Goal: Obtain resource: Obtain resource

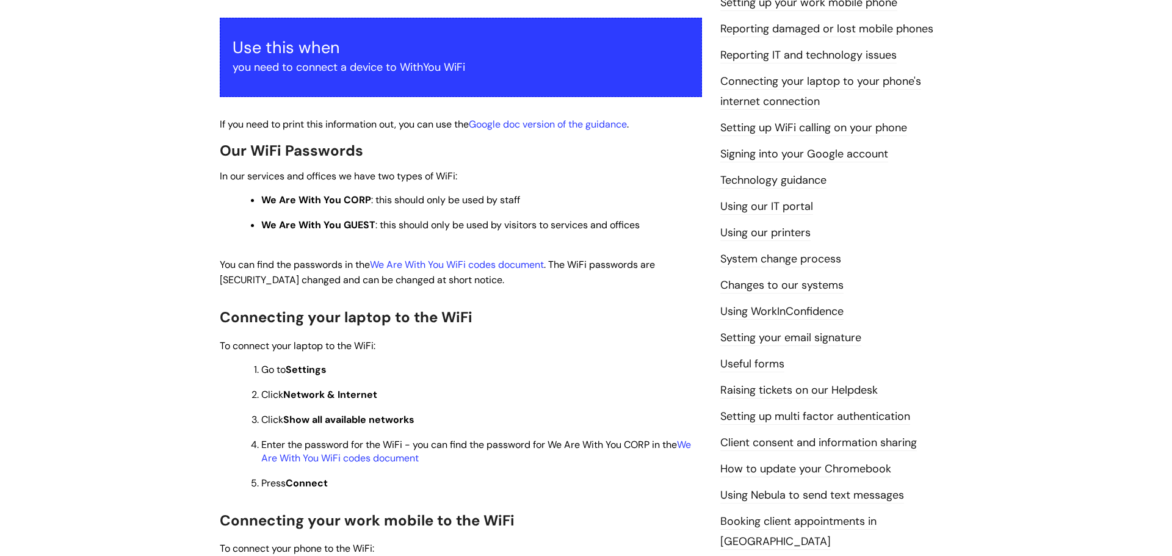
scroll to position [213, 0]
click at [438, 267] on link "We Are With You WiFi codes document" at bounding box center [457, 265] width 174 height 13
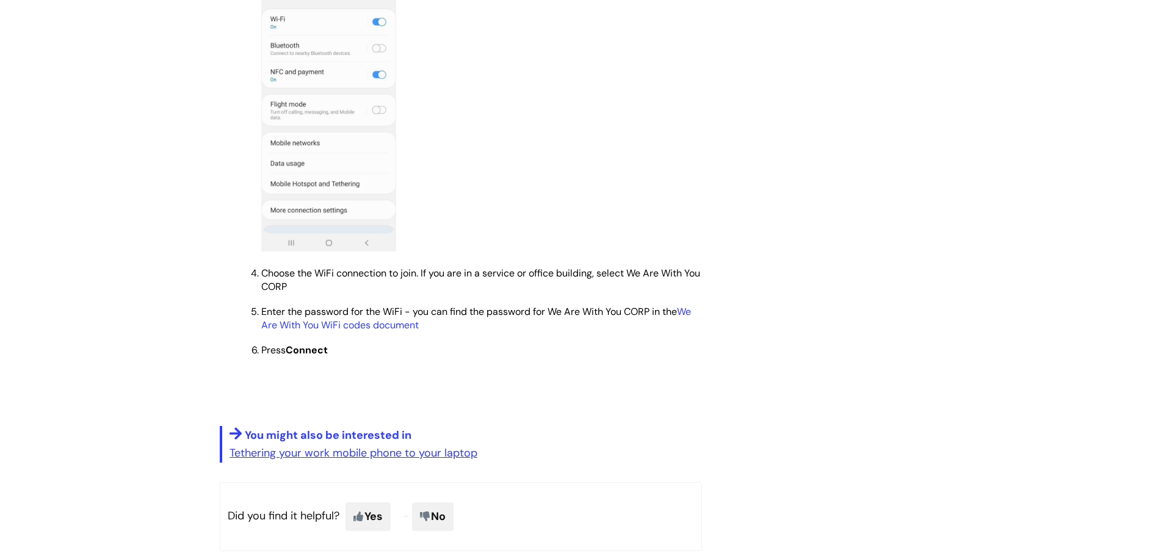
scroll to position [887, 0]
click at [401, 327] on link "We Are With You WiFi codes document" at bounding box center [476, 318] width 430 height 26
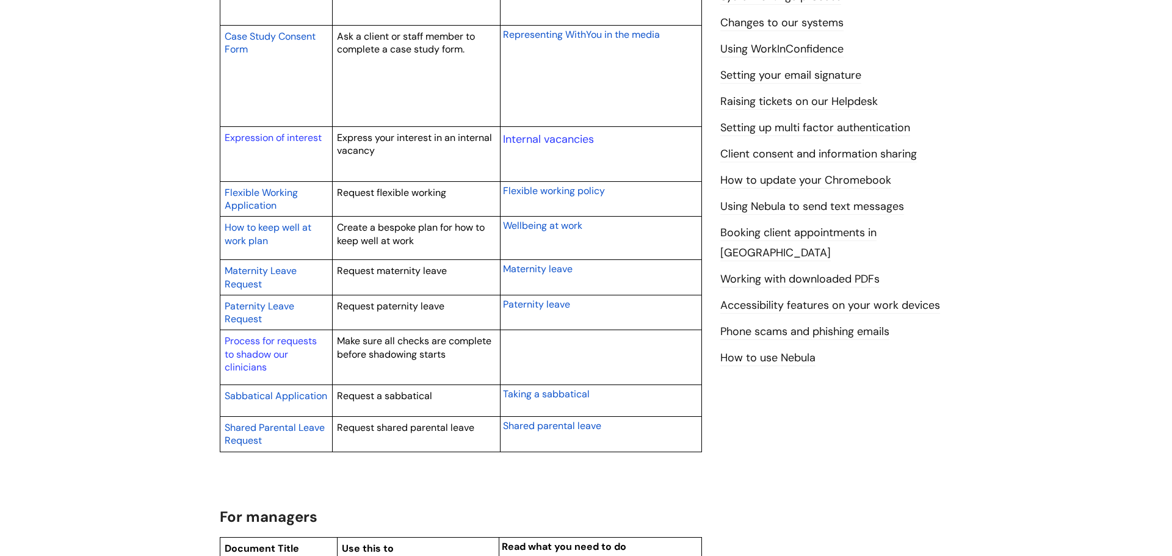
scroll to position [504, 0]
click at [245, 192] on span "Flexible Working Application" at bounding box center [261, 197] width 73 height 26
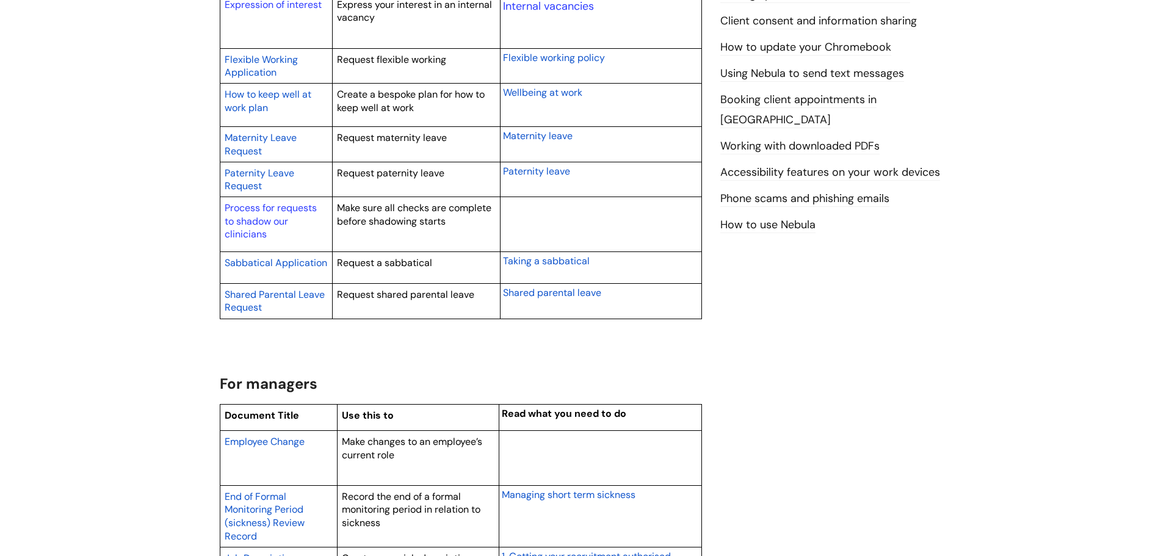
scroll to position [630, 0]
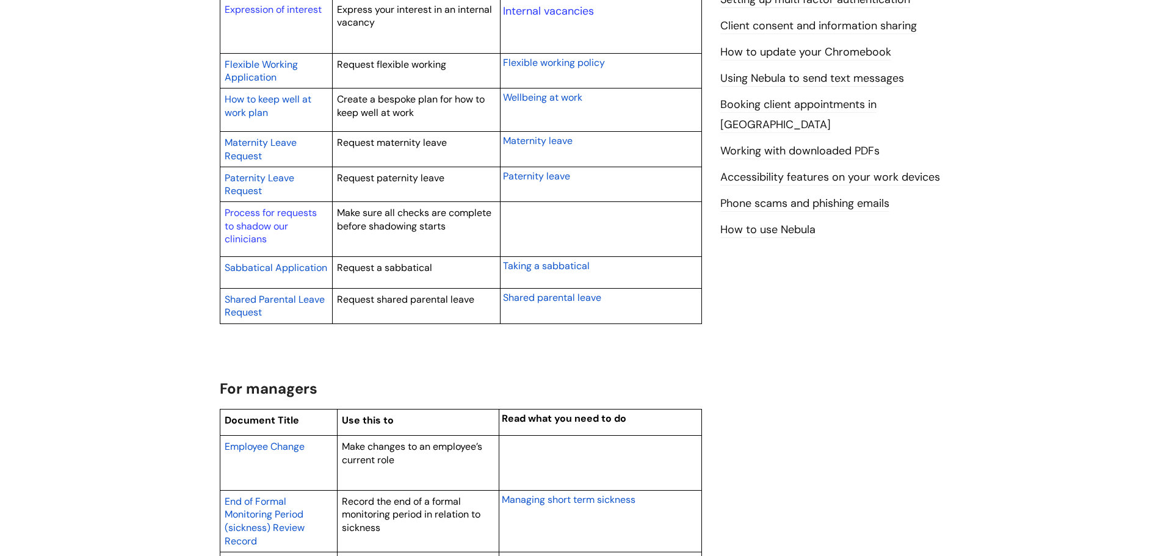
click at [561, 65] on span "Flexible working policy" at bounding box center [554, 62] width 102 height 13
